Goal: Task Accomplishment & Management: Use online tool/utility

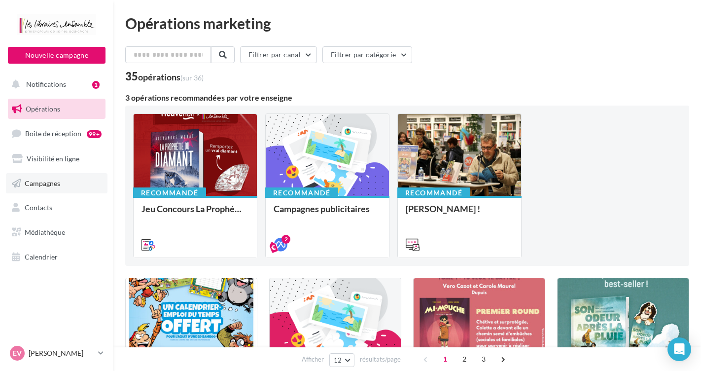
click at [50, 180] on span "Campagnes" at bounding box center [43, 183] width 36 height 8
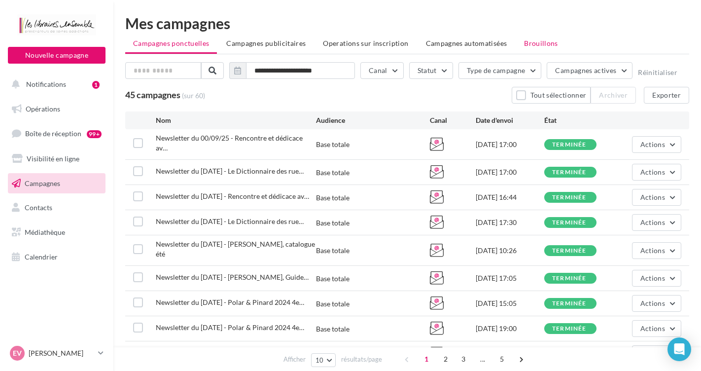
click at [546, 41] on span "Brouillons" at bounding box center [541, 43] width 34 height 8
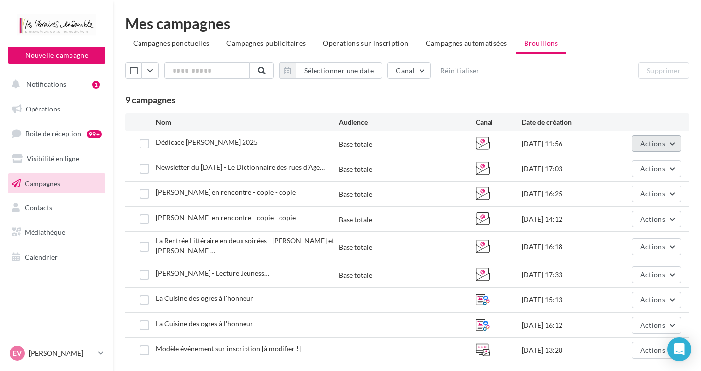
click at [659, 142] on span "Actions" at bounding box center [653, 143] width 25 height 8
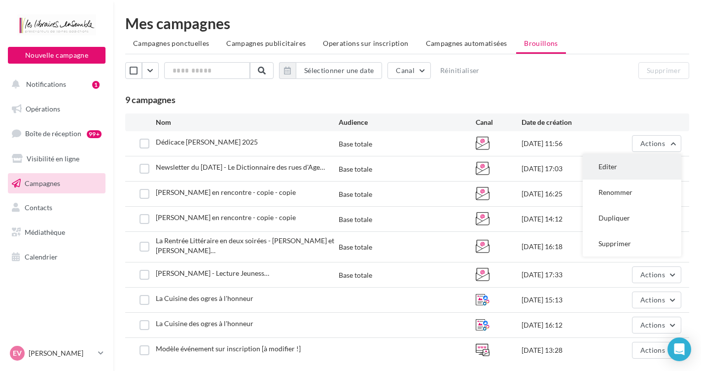
click at [614, 170] on button "Editer" at bounding box center [632, 167] width 99 height 26
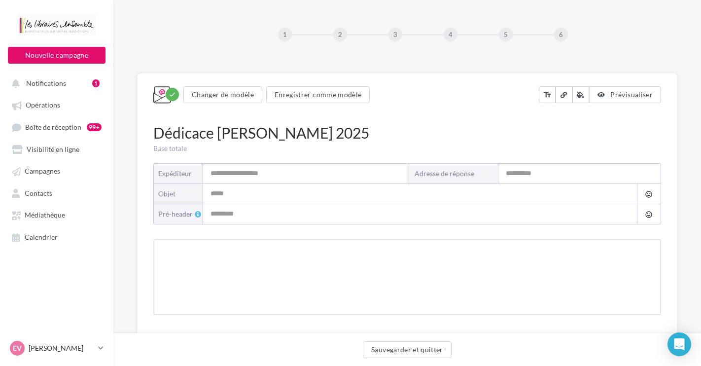
type input "**********"
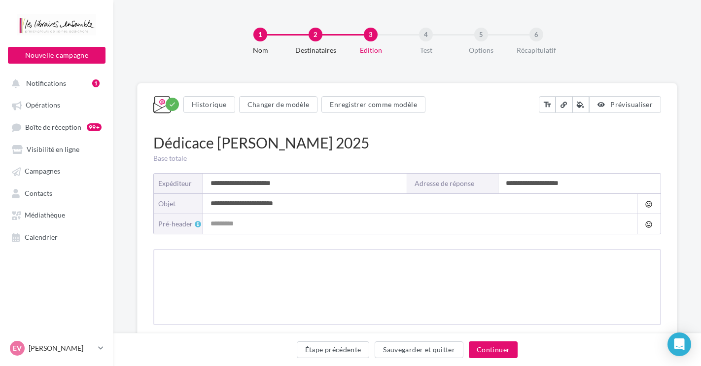
type input "**********"
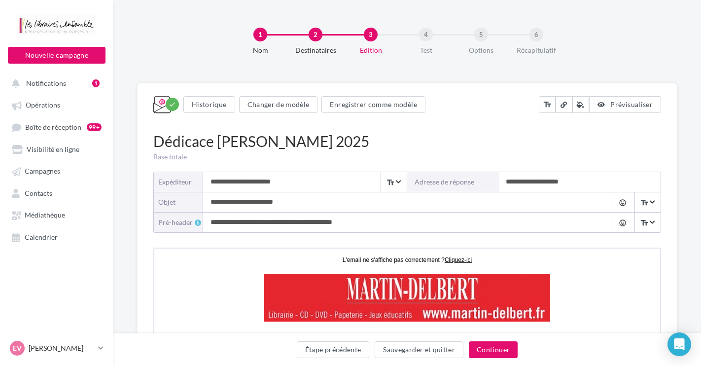
click at [488, 135] on div "Dédicace [PERSON_NAME] 2025" at bounding box center [407, 141] width 508 height 21
click at [509, 137] on div "Dédicace [PERSON_NAME] 2025" at bounding box center [407, 141] width 508 height 21
click at [610, 58] on div "1 Nom 2 Destinataires 3 Edition 4 Test 5 Options 6 Récapitulatif" at bounding box center [423, 45] width 588 height 59
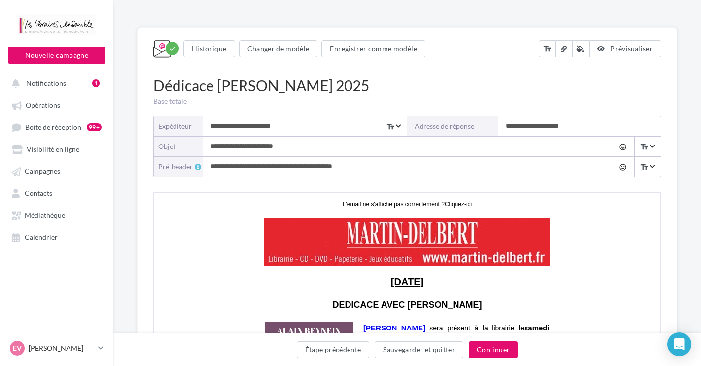
scroll to position [61, 0]
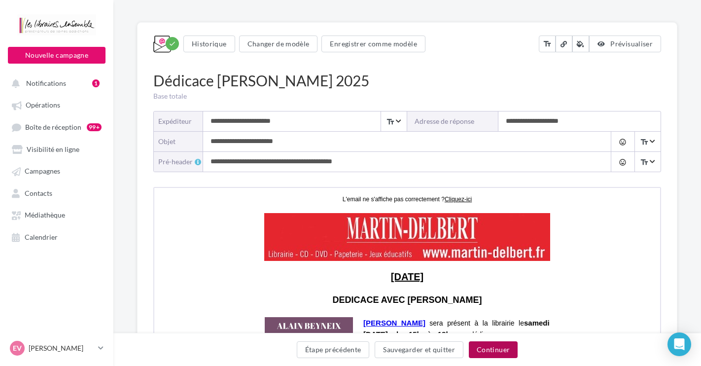
click at [491, 349] on button "Continuer" at bounding box center [493, 349] width 49 height 17
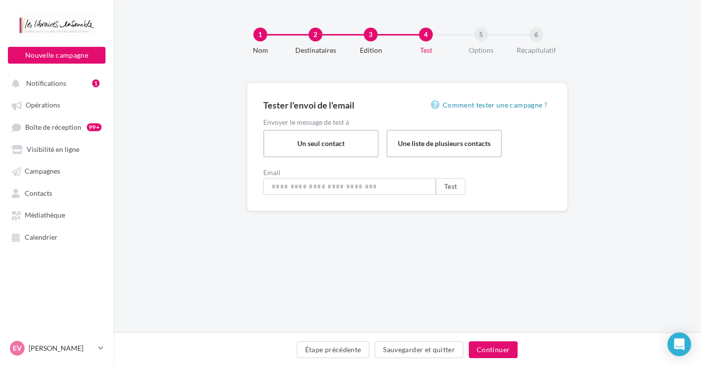
type input "**********"
click at [487, 348] on button "Continuer" at bounding box center [495, 349] width 49 height 17
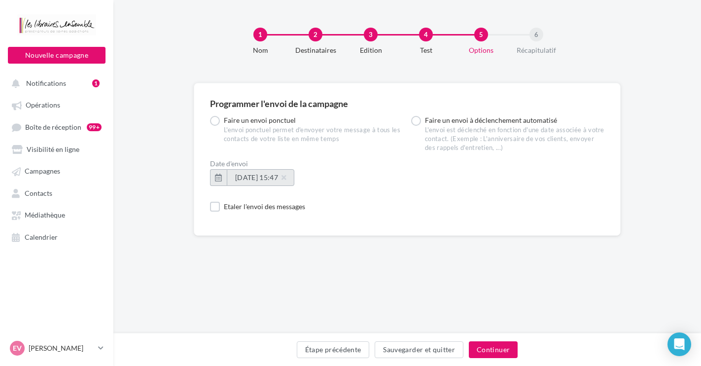
click at [264, 176] on span "20/09/2025 à 15:47" at bounding box center [260, 177] width 51 height 8
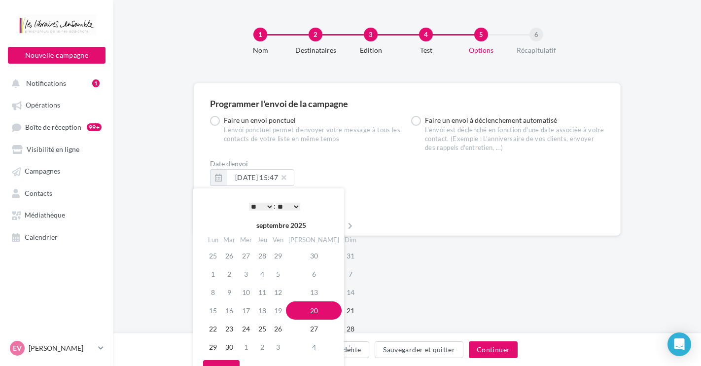
click at [299, 309] on td "20" at bounding box center [314, 310] width 56 height 18
click at [400, 206] on div "Etaler l'envoi des messages" at bounding box center [407, 207] width 395 height 10
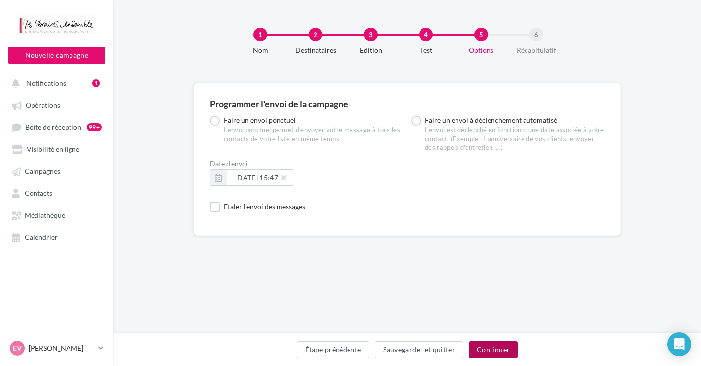
click at [498, 353] on button "Continuer" at bounding box center [493, 349] width 49 height 17
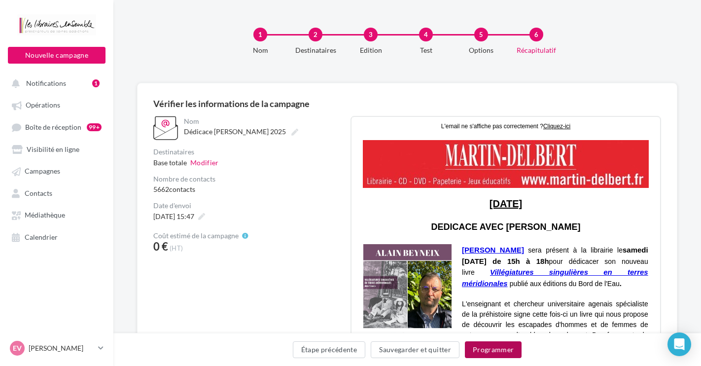
click at [496, 351] on button "Programmer" at bounding box center [493, 349] width 57 height 17
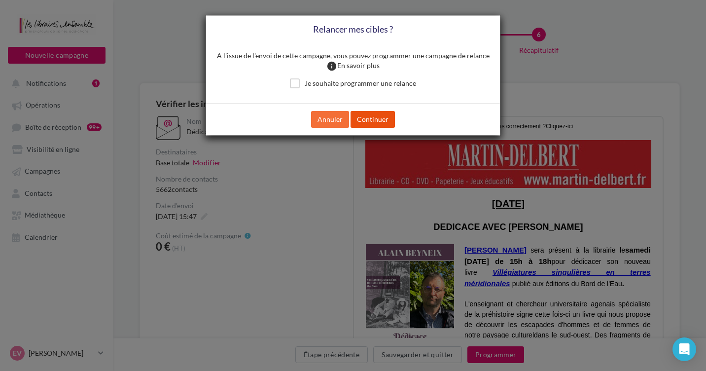
click at [380, 119] on button "Continuer" at bounding box center [373, 119] width 44 height 17
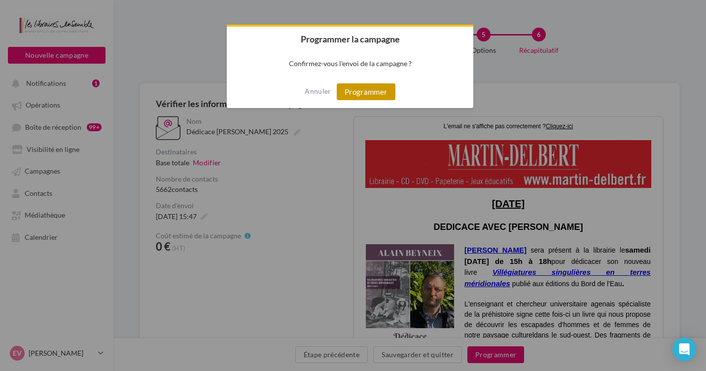
click at [383, 91] on button "Programmer" at bounding box center [366, 91] width 59 height 17
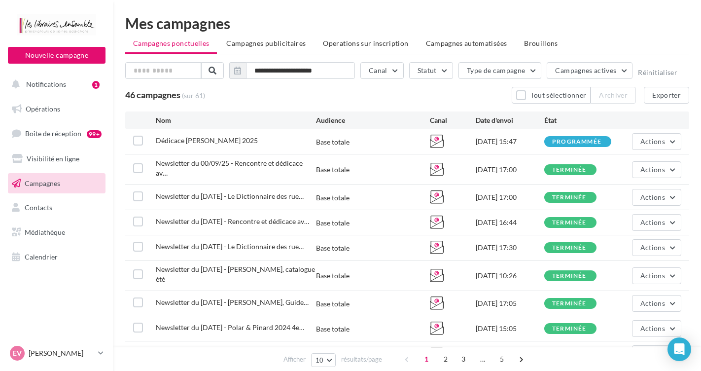
click at [637, 18] on div "Mes campagnes" at bounding box center [407, 23] width 564 height 15
click at [323, 27] on div "Mes campagnes" at bounding box center [407, 23] width 564 height 15
click at [668, 142] on button "Actions" at bounding box center [656, 141] width 49 height 17
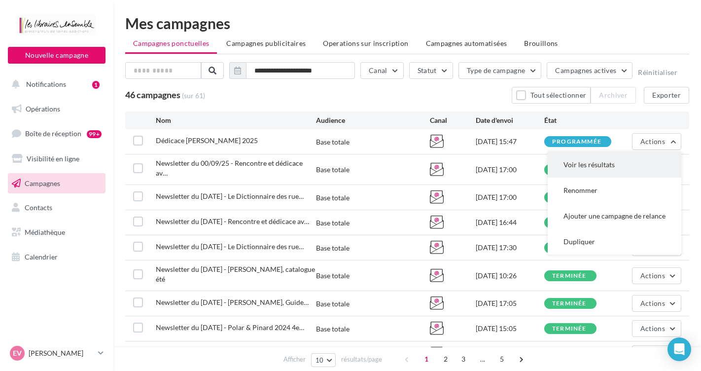
click at [604, 158] on button "Voir les résultats" at bounding box center [615, 165] width 134 height 26
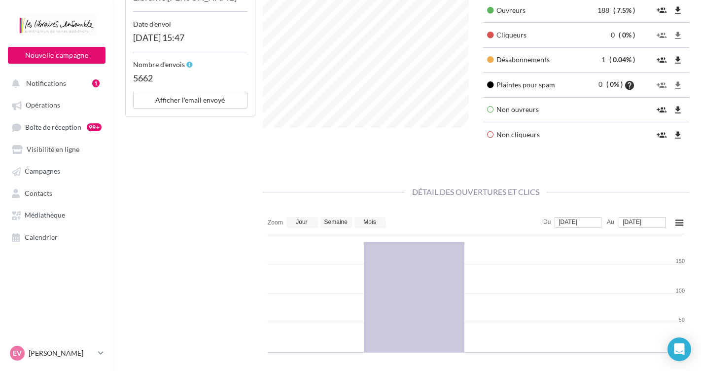
scroll to position [344, 0]
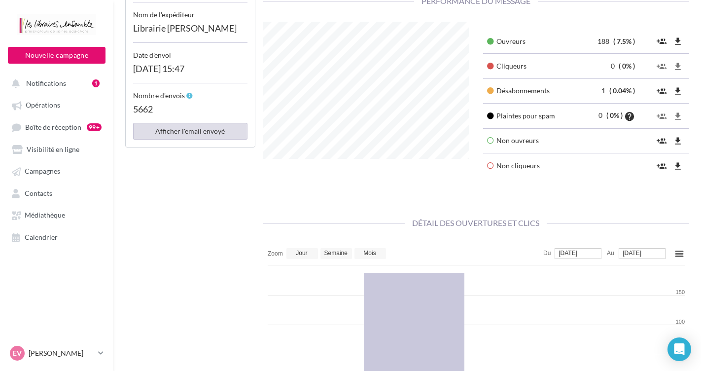
click at [178, 123] on button "Afficher l'email envoyé" at bounding box center [190, 131] width 114 height 17
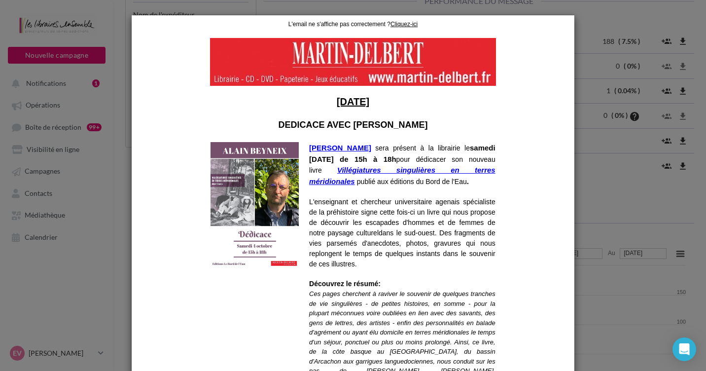
scroll to position [0, 0]
drag, startPoint x: 430, startPoint y: 121, endPoint x: 285, endPoint y: 125, distance: 145.0
click at [285, 125] on p "DEDICACE AVEC [PERSON_NAME]" at bounding box center [353, 125] width 285 height 10
click at [290, 125] on b "DEDICACE AVEC [PERSON_NAME]" at bounding box center [352, 125] width 149 height 10
drag, startPoint x: 283, startPoint y: 121, endPoint x: 423, endPoint y: 123, distance: 140.6
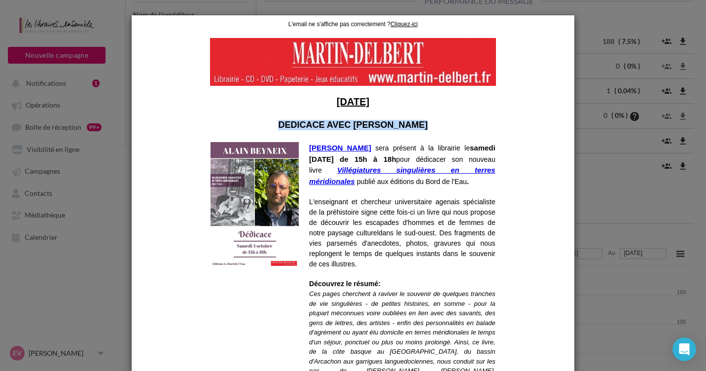
click at [423, 123] on b "DEDICACE AVEC [PERSON_NAME]" at bounding box center [352, 125] width 149 height 10
copy b "DEDICACE AVEC [PERSON_NAME]"
click at [422, 147] on span "sera présent à la librairie le" at bounding box center [422, 148] width 95 height 8
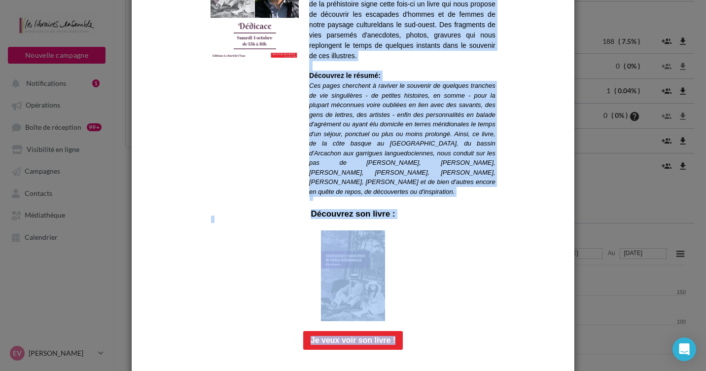
scroll to position [317, 0]
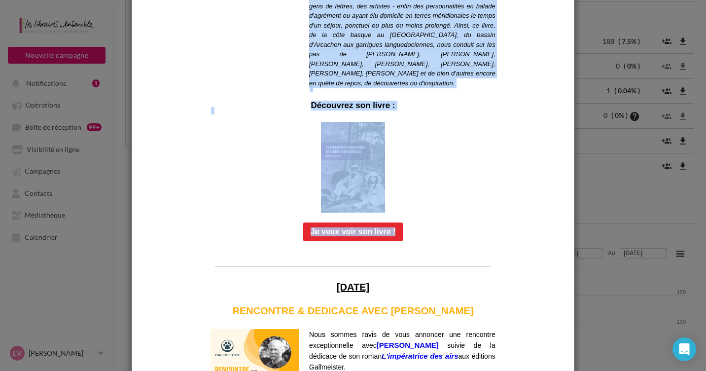
drag, startPoint x: 306, startPoint y: -172, endPoint x: 410, endPoint y: 81, distance: 273.8
